Goal: Task Accomplishment & Management: Manage account settings

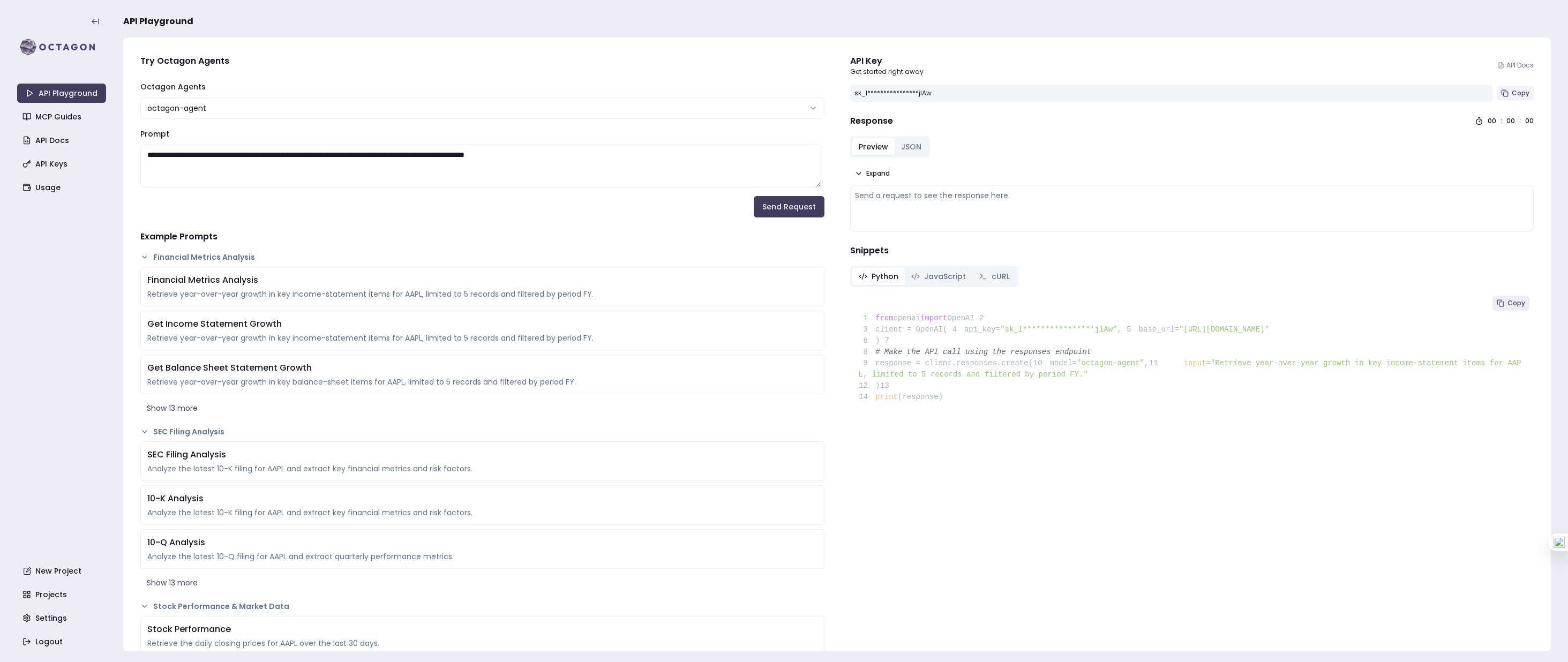
click at [1511, 93] on span "Copy" at bounding box center [1520, 93] width 18 height 9
click at [631, 157] on textarea "**********" at bounding box center [480, 165] width 681 height 43
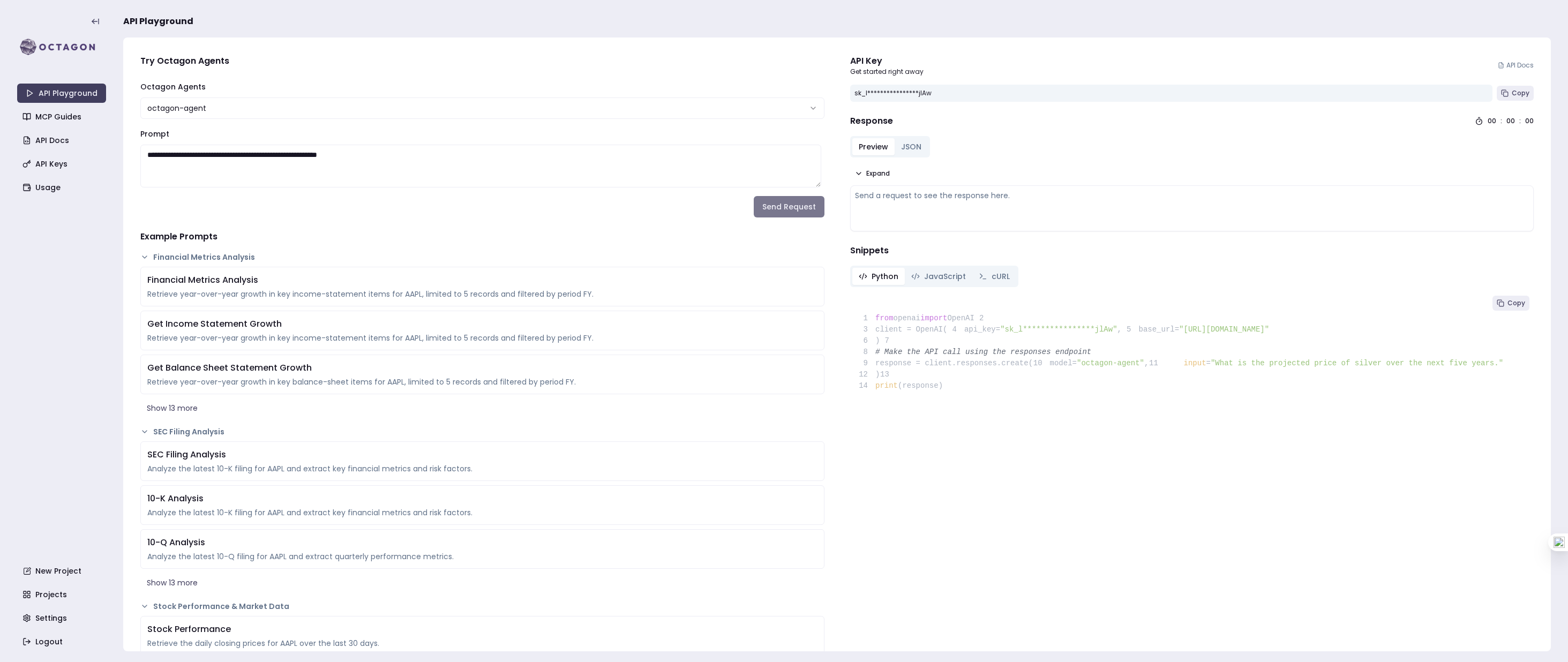
type textarea "**********"
click at [766, 210] on button "Send Request" at bounding box center [789, 207] width 71 height 22
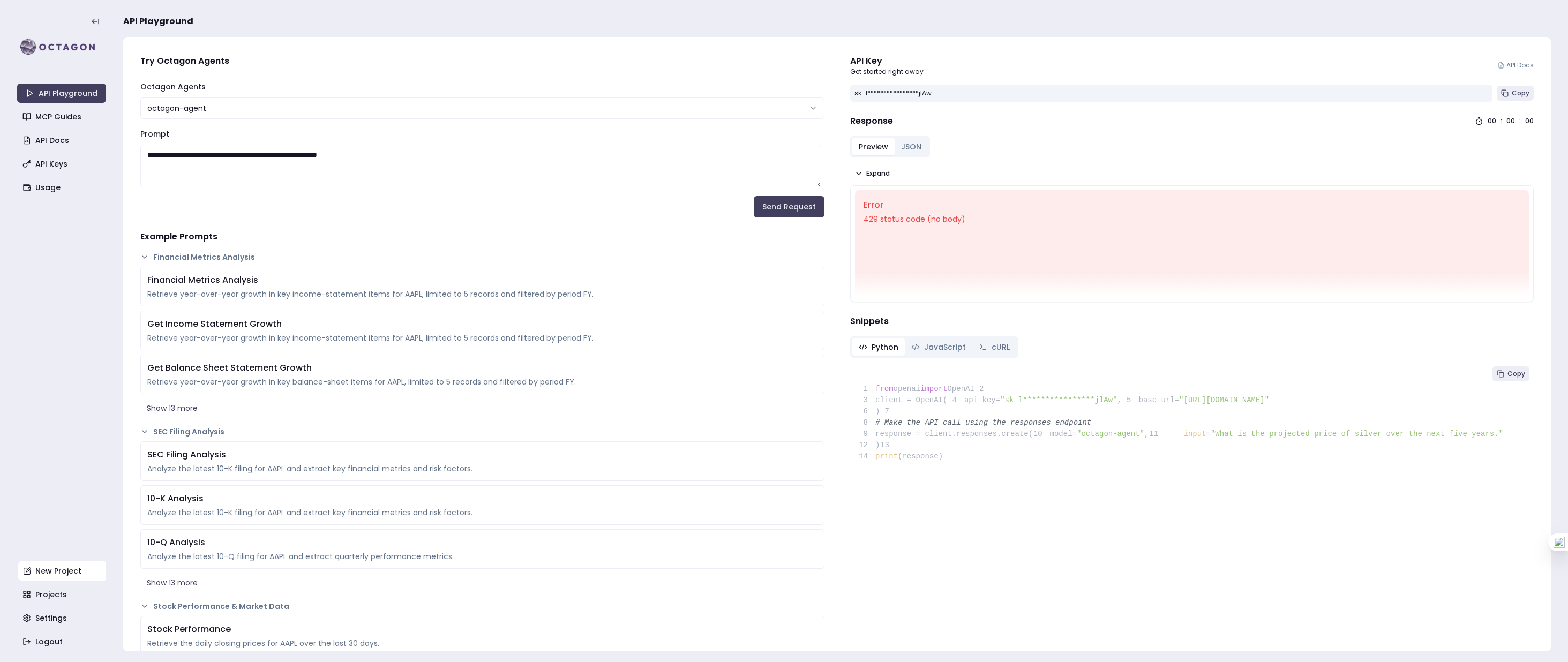
click at [57, 570] on link "New Project" at bounding box center [63, 571] width 89 height 19
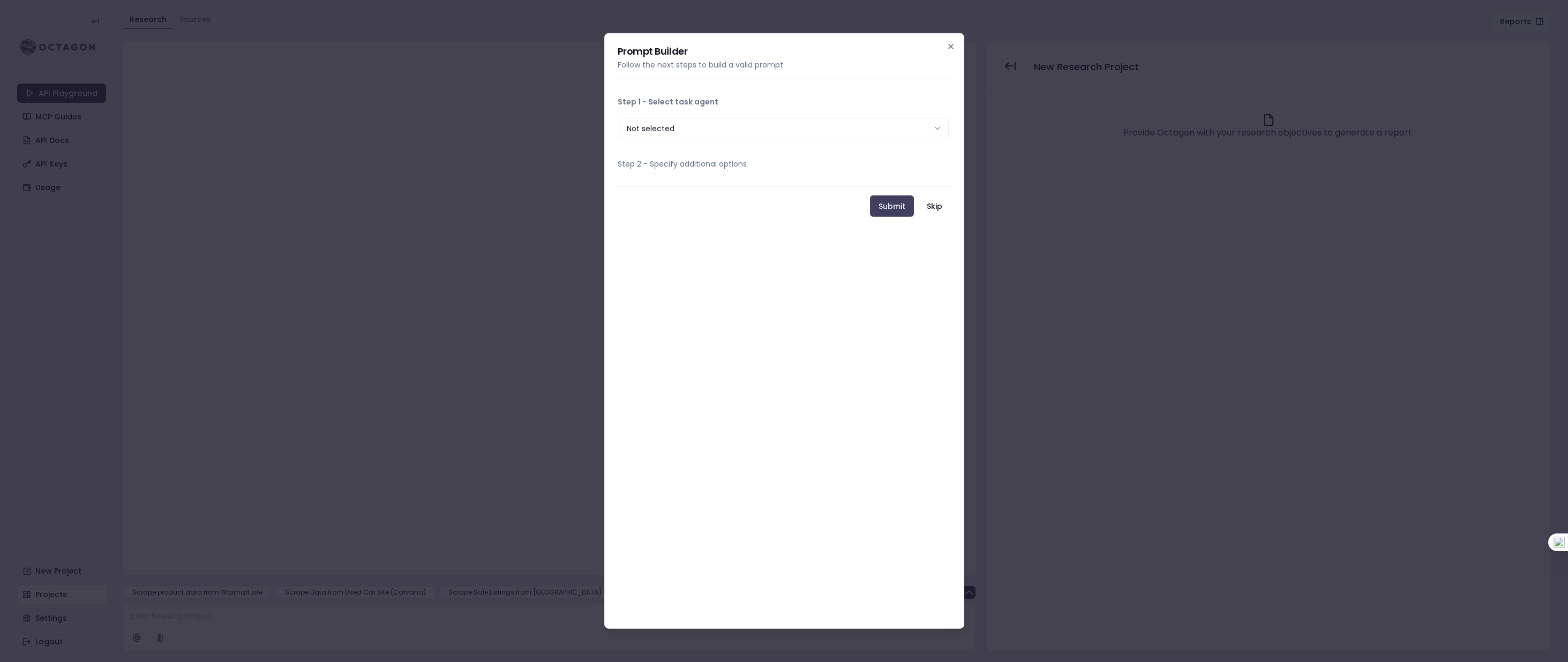
click at [665, 130] on button "Not selected" at bounding box center [784, 128] width 329 height 22
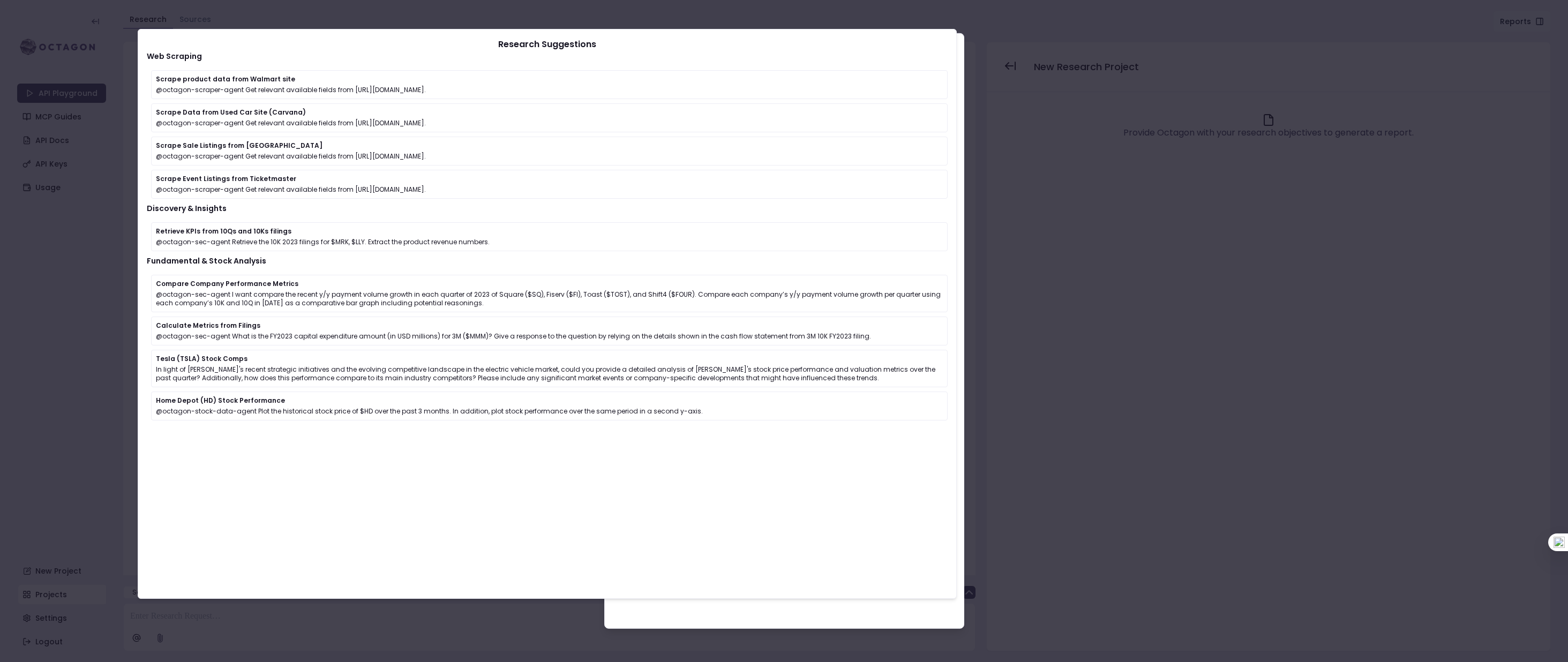
click at [562, 276] on div at bounding box center [784, 331] width 1568 height 662
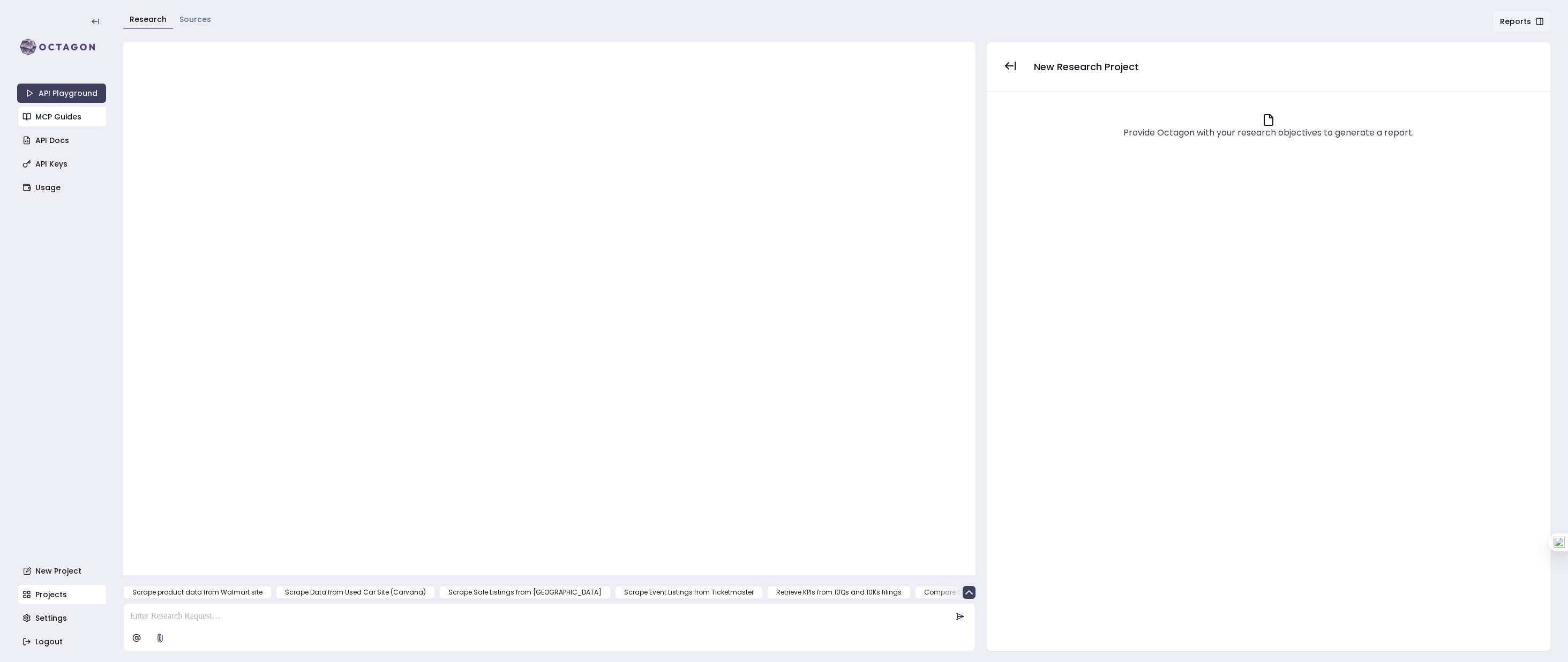
click at [72, 123] on link "MCP Guides" at bounding box center [63, 117] width 89 height 19
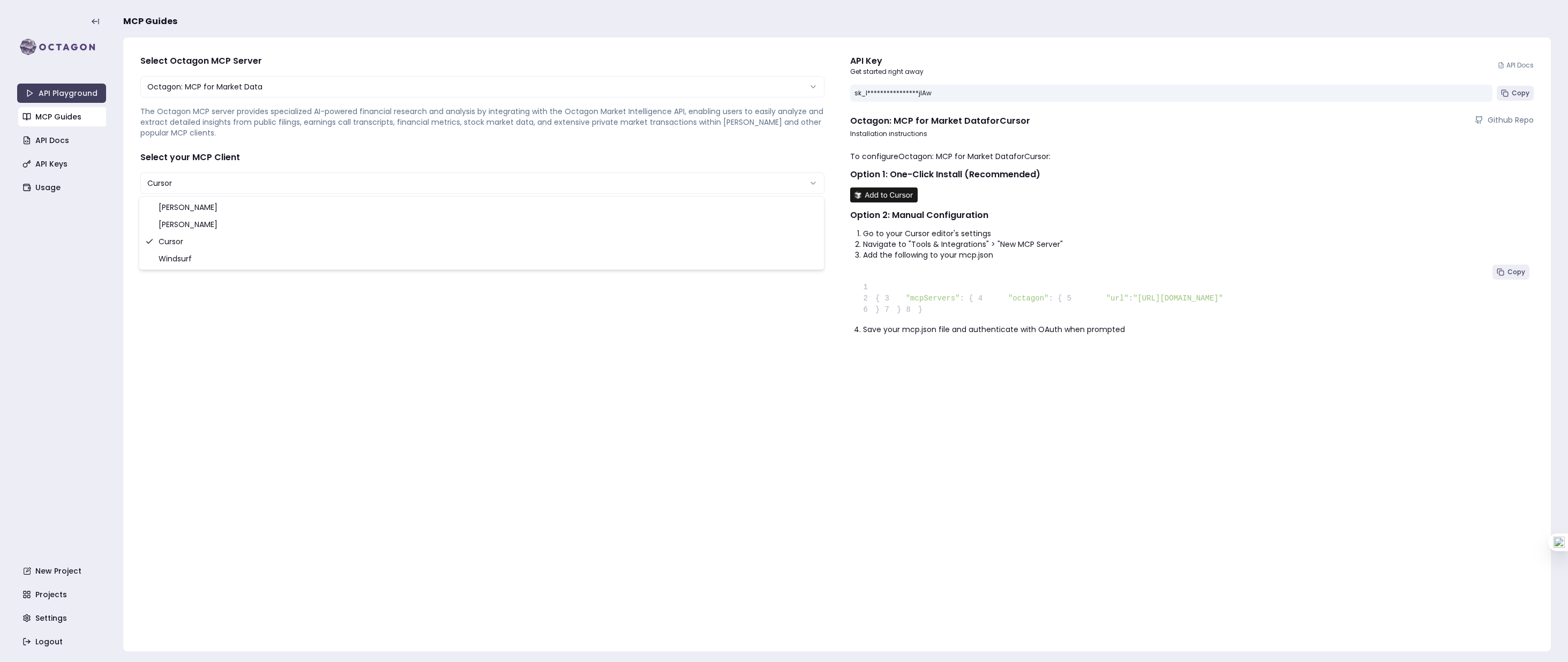
click at [207, 181] on html "**********" at bounding box center [784, 331] width 1568 height 662
select select "**********"
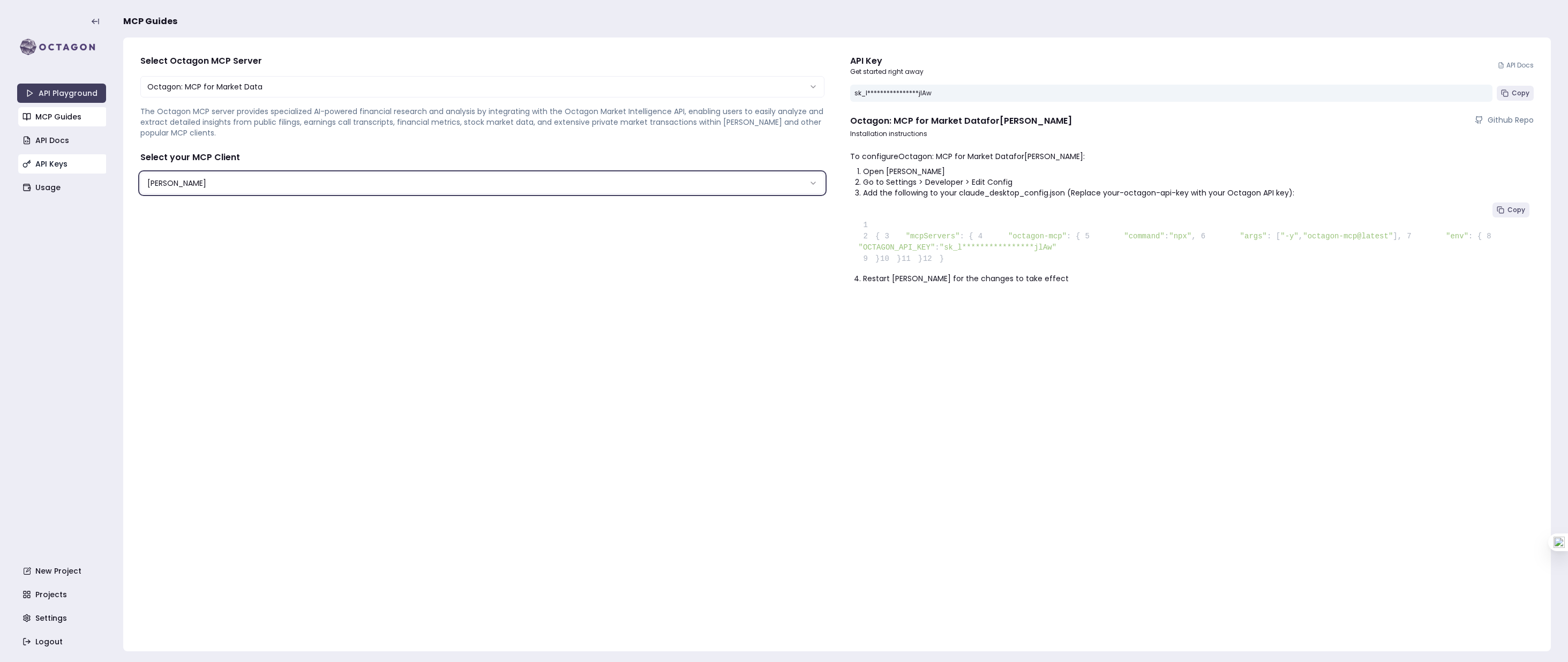
click at [52, 163] on link "API Keys" at bounding box center [63, 163] width 89 height 19
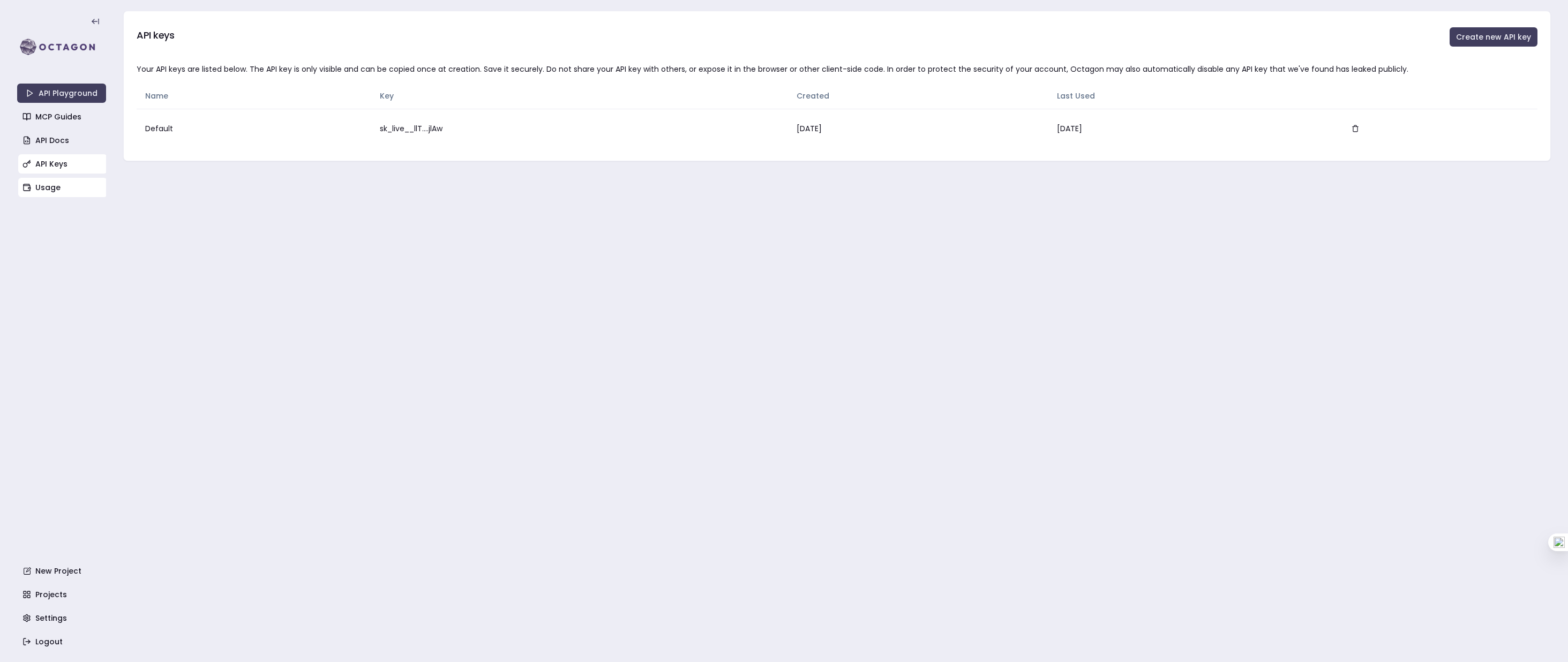
click at [43, 184] on link "Usage" at bounding box center [63, 187] width 89 height 19
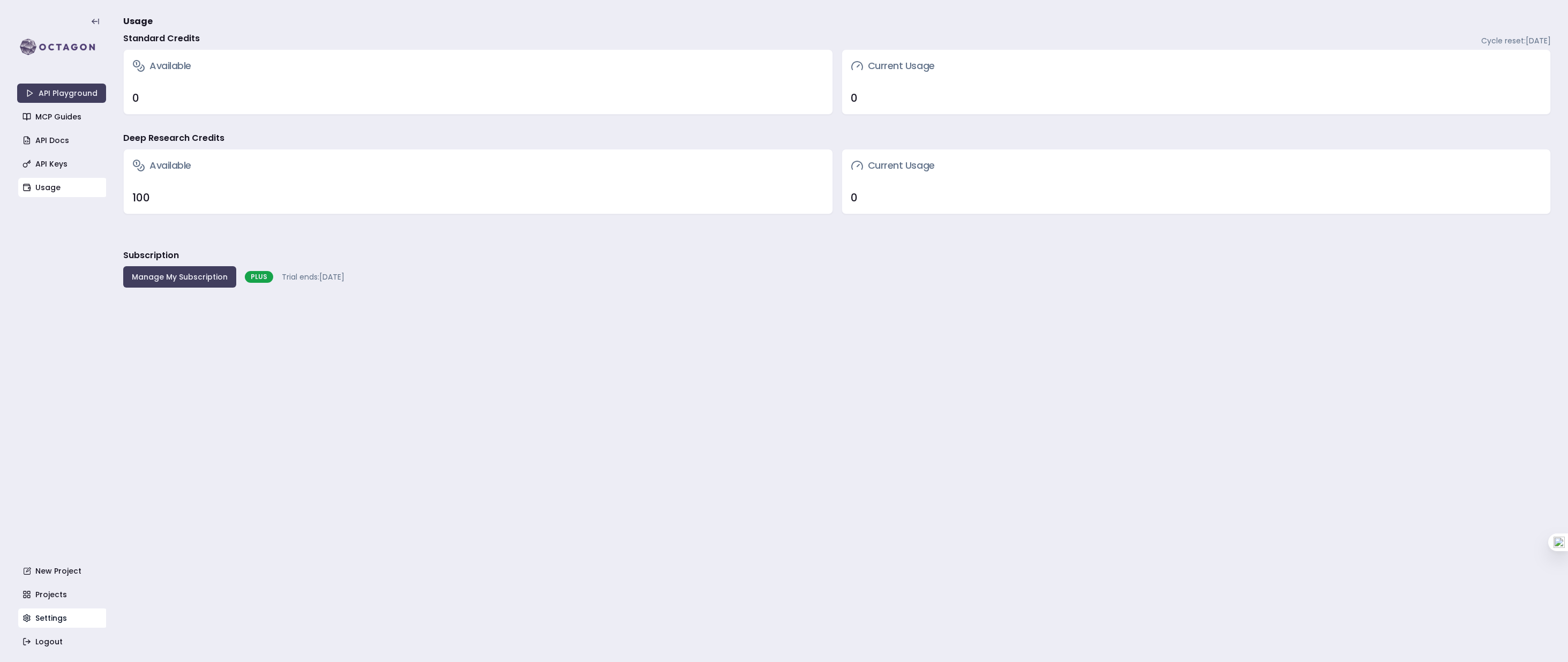
click at [43, 617] on link "Settings" at bounding box center [63, 618] width 89 height 19
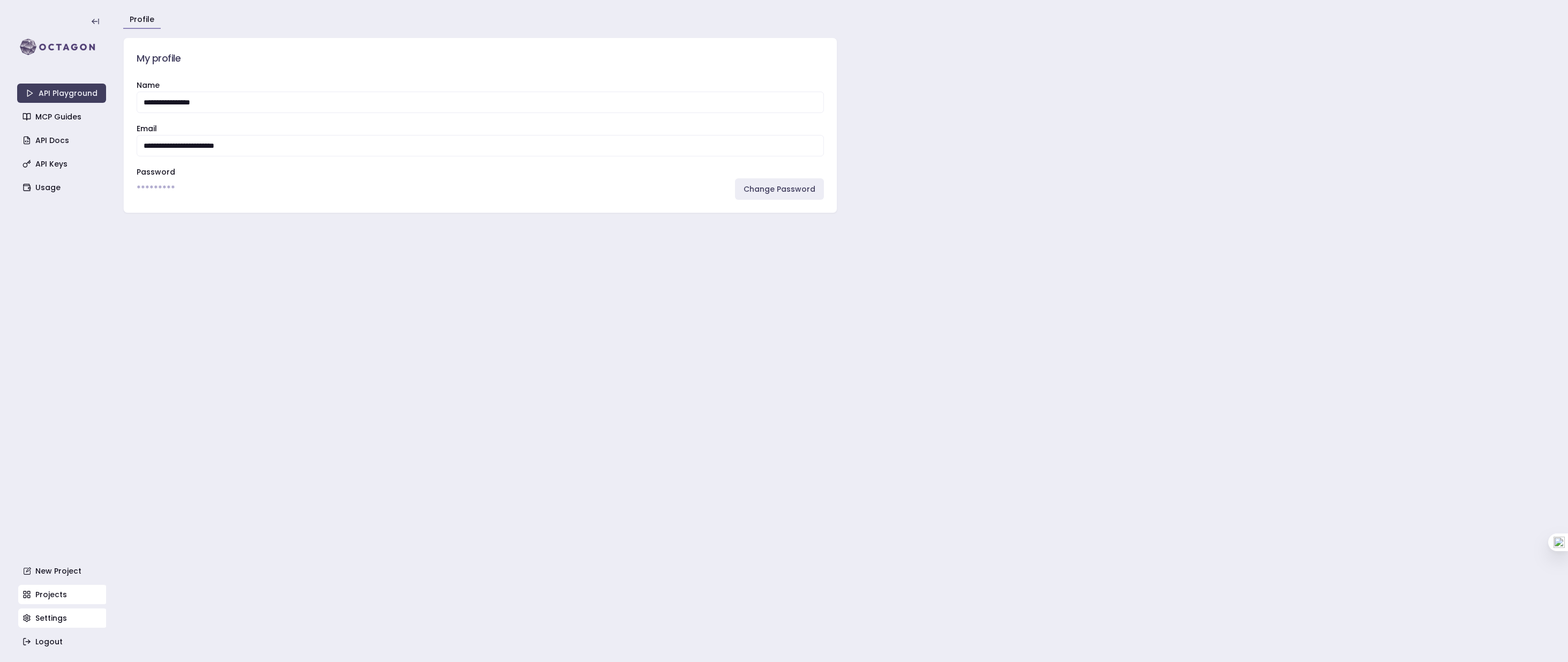
click at [46, 598] on link "Projects" at bounding box center [63, 594] width 89 height 19
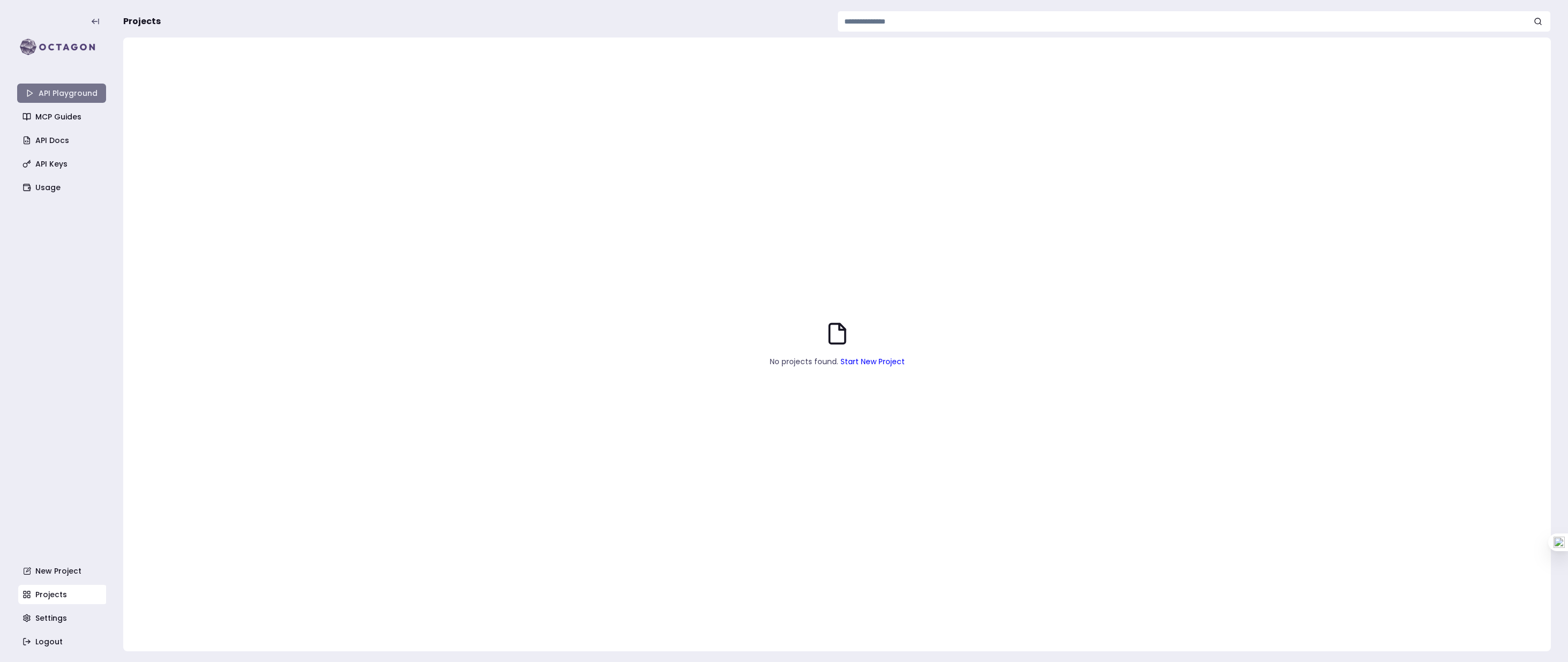
click at [62, 92] on link "API Playground" at bounding box center [62, 93] width 89 height 19
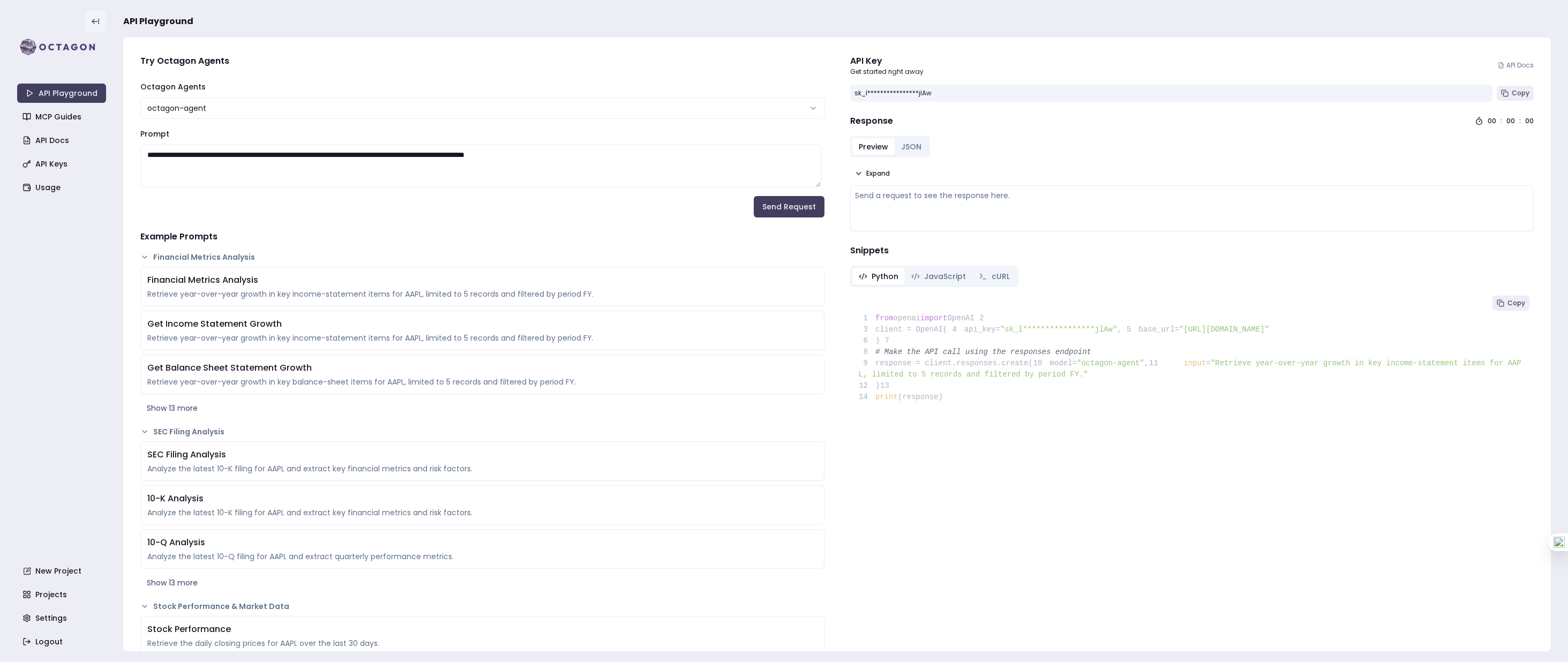
click at [93, 22] on icon at bounding box center [94, 22] width 5 height 0
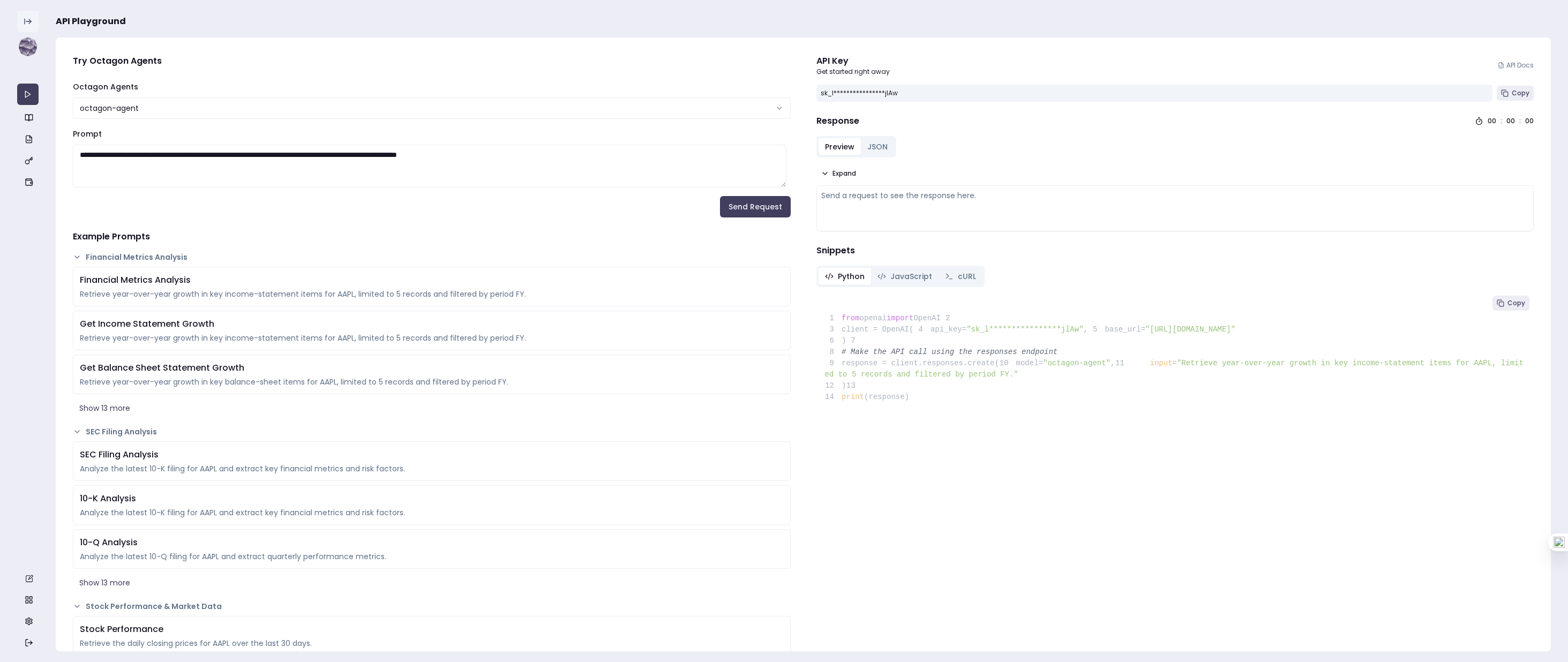
click at [27, 22] on icon at bounding box center [28, 22] width 9 height 9
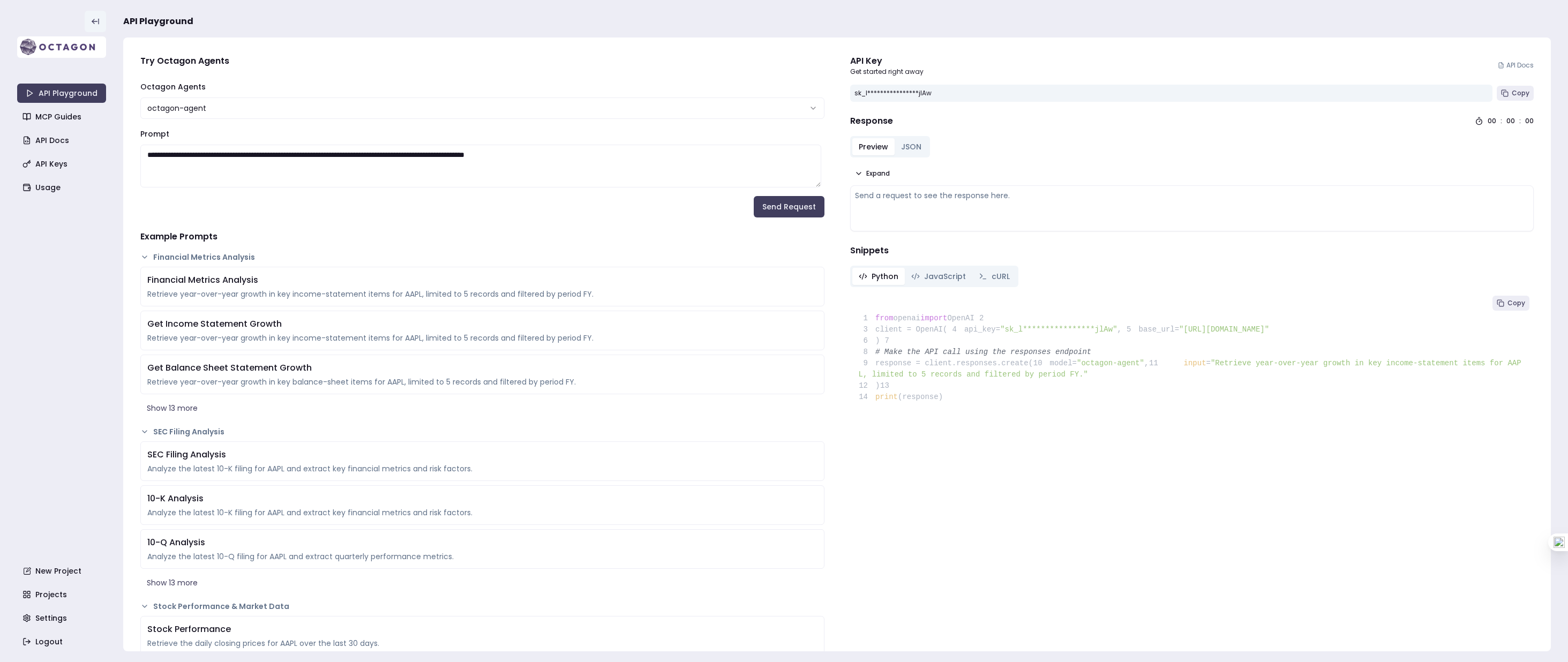
click at [33, 47] on img at bounding box center [62, 47] width 89 height 22
click at [1507, 65] on link "API Docs" at bounding box center [1516, 65] width 36 height 9
click at [46, 167] on link "API Keys" at bounding box center [63, 163] width 89 height 19
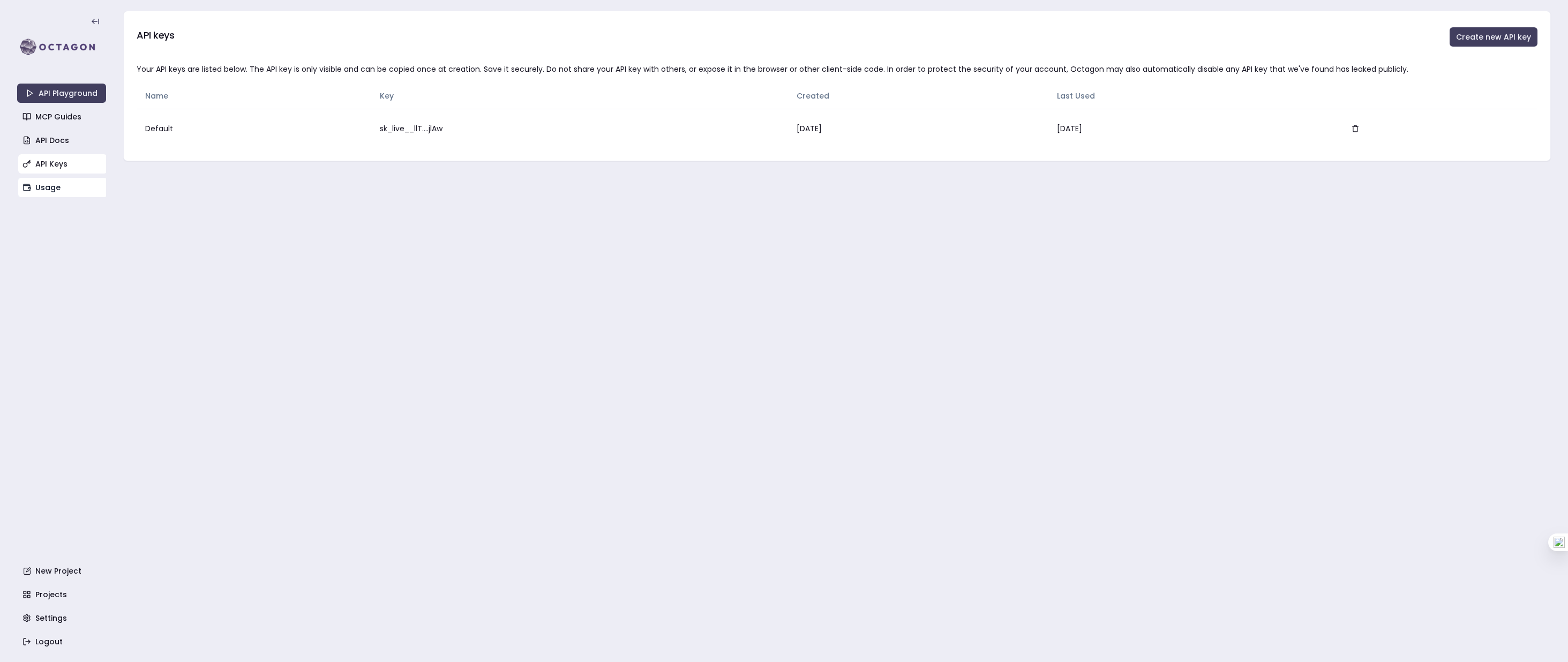
click at [46, 189] on link "Usage" at bounding box center [63, 187] width 89 height 19
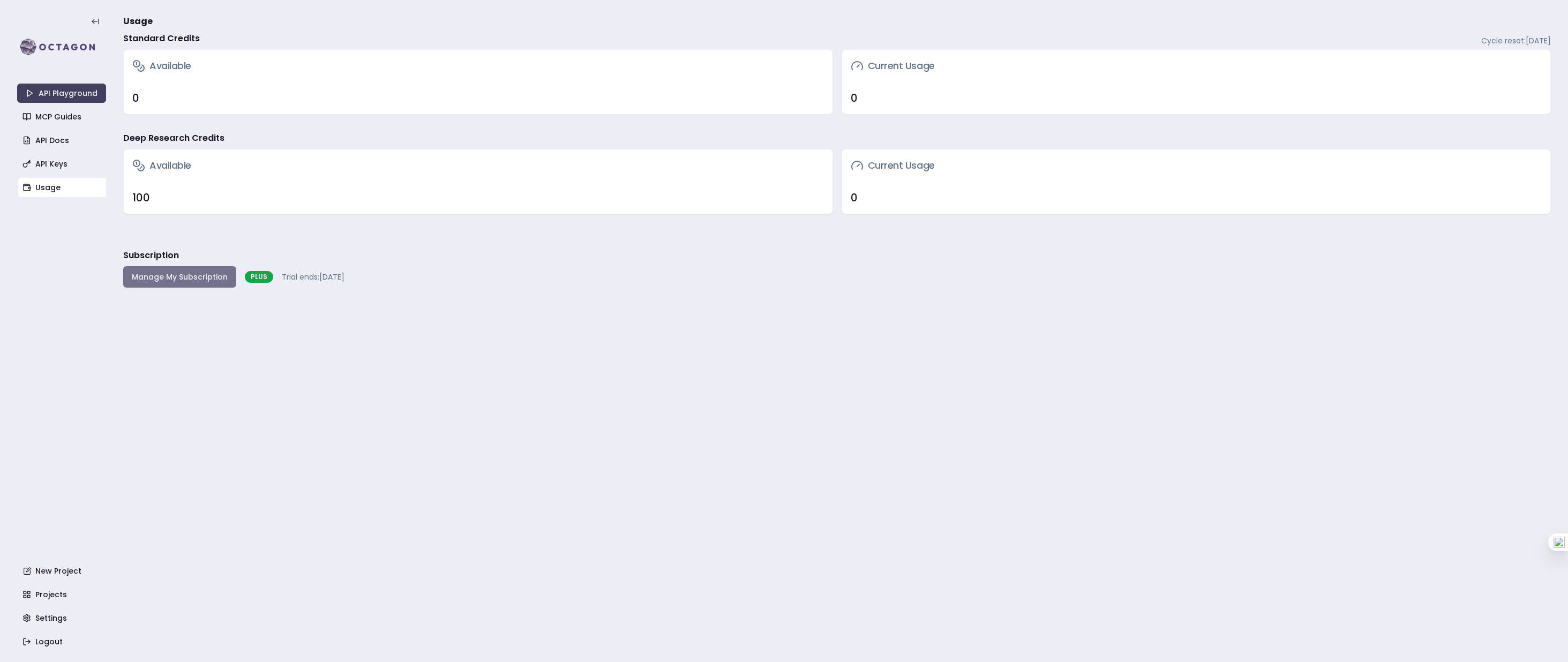
click at [201, 278] on button "Manage My Subscription" at bounding box center [180, 276] width 113 height 22
click at [54, 592] on link "Projects" at bounding box center [63, 594] width 89 height 19
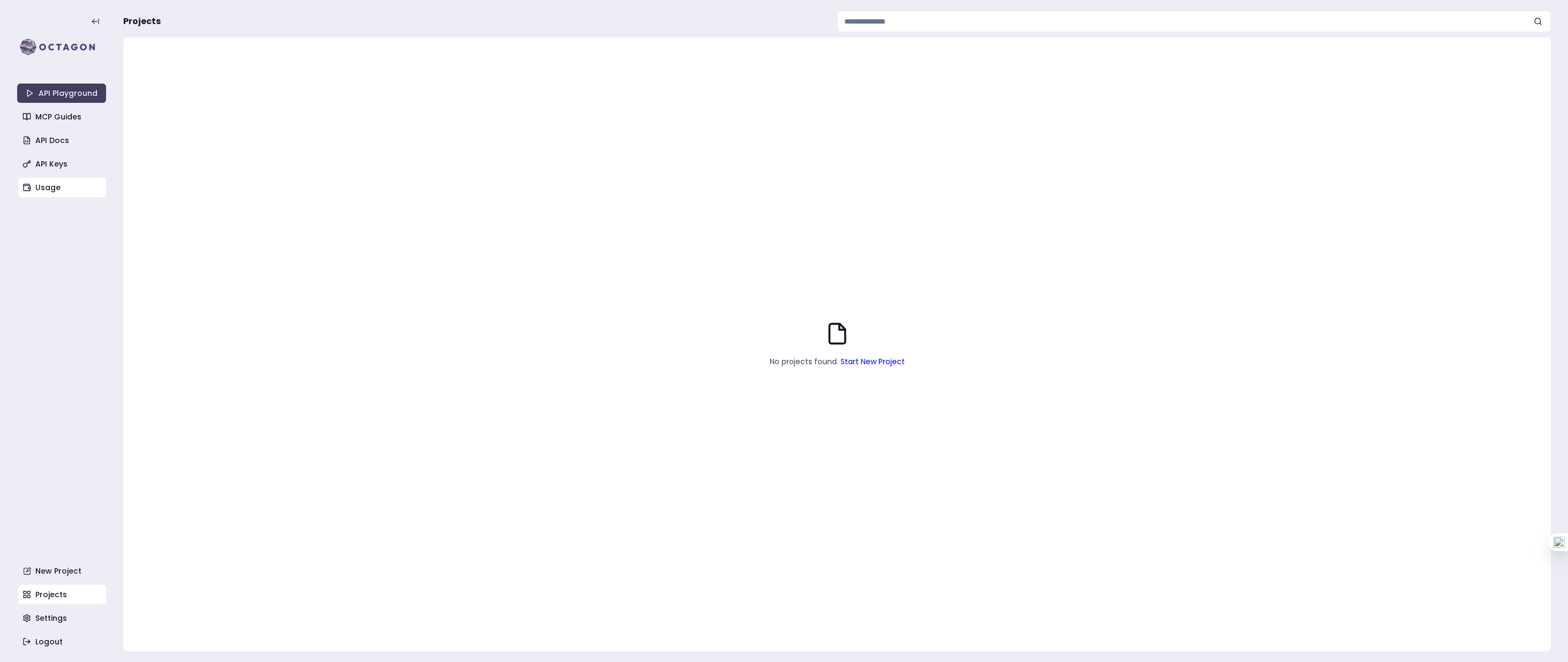
click at [54, 189] on link "Usage" at bounding box center [63, 187] width 89 height 19
